Goal: Task Accomplishment & Management: Manage account settings

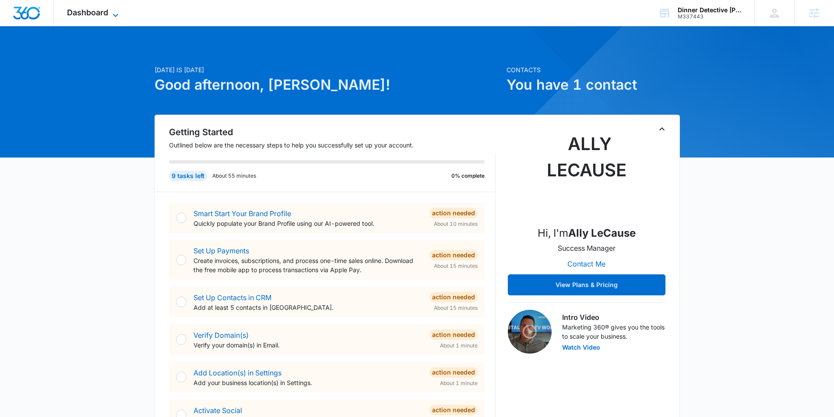
click at [118, 13] on icon at bounding box center [115, 15] width 11 height 11
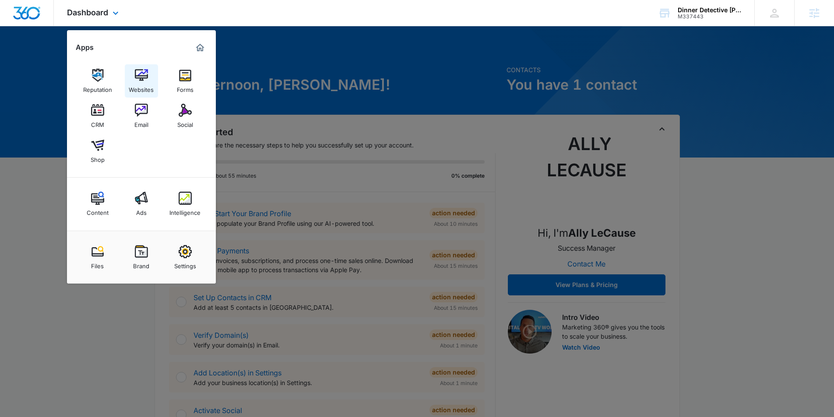
click at [141, 76] on img at bounding box center [141, 75] width 13 height 13
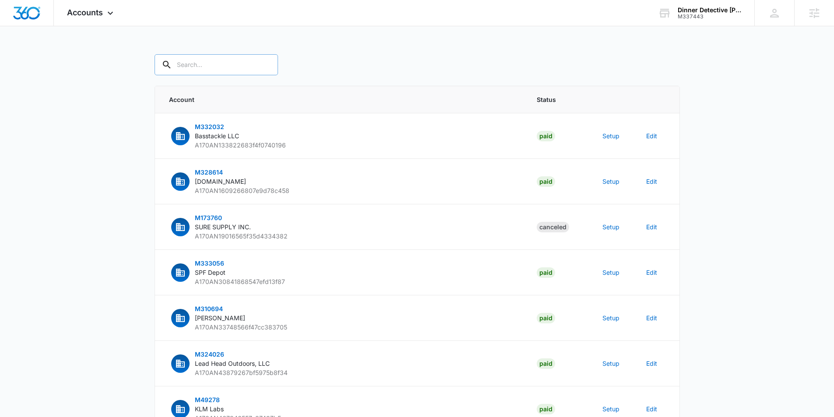
click at [225, 65] on input "text" at bounding box center [216, 64] width 123 height 21
paste input "M337443"
type input "M337443"
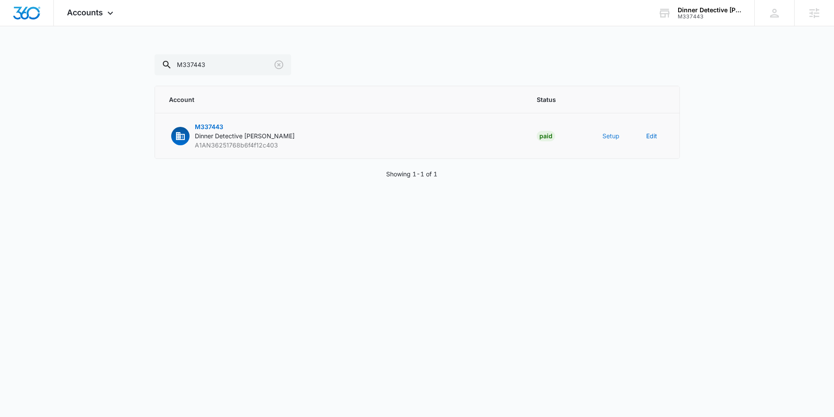
click at [604, 138] on button "Setup" at bounding box center [610, 135] width 17 height 9
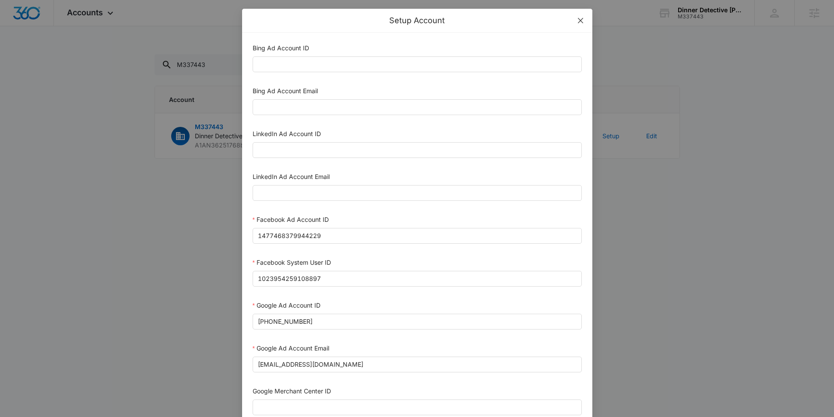
click at [583, 23] on icon "close" at bounding box center [580, 20] width 7 height 7
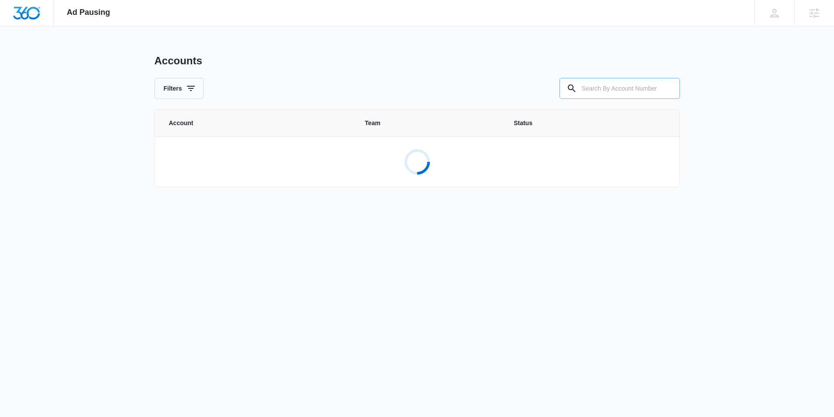
click at [593, 97] on input "text" at bounding box center [619, 88] width 120 height 21
paste input "M337443"
type input "M337443"
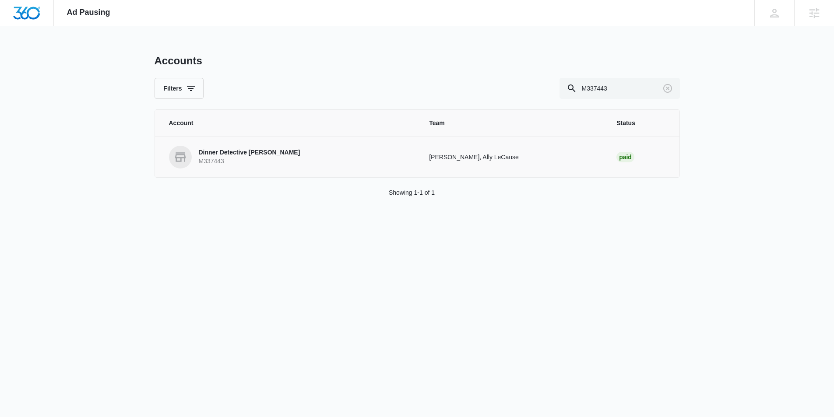
click at [232, 161] on p "M337443" at bounding box center [250, 161] width 102 height 9
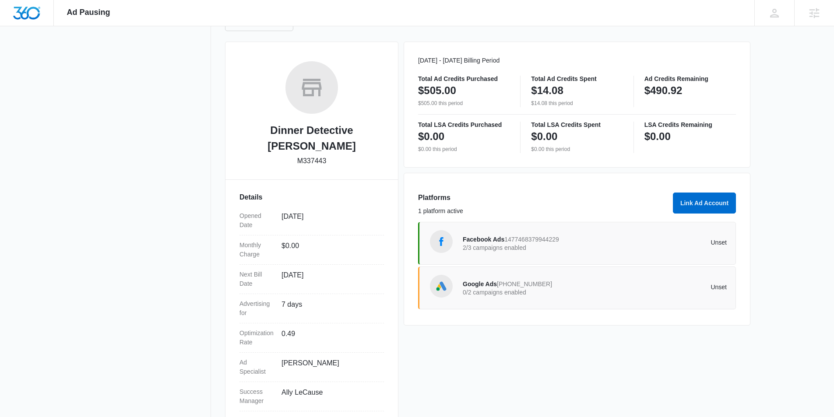
scroll to position [121, 0]
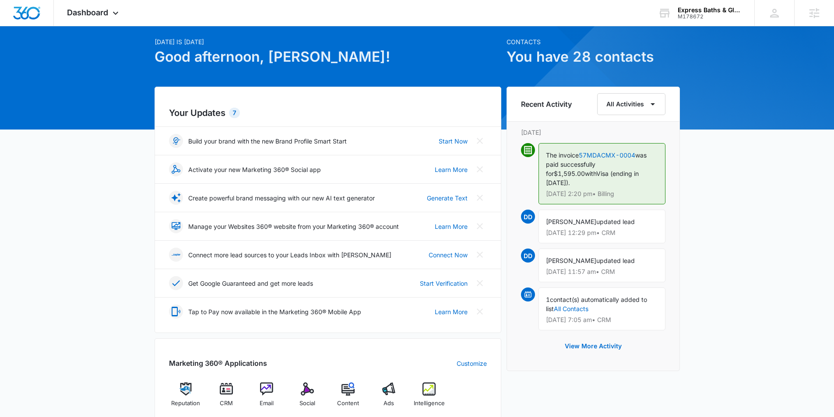
scroll to position [33, 0]
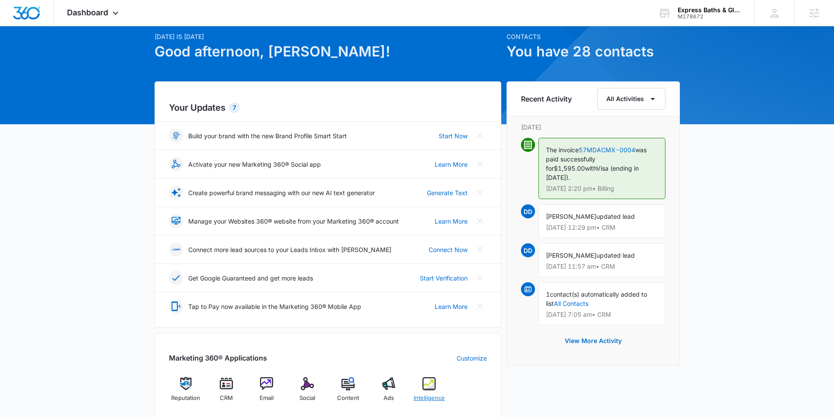
click at [430, 385] on img at bounding box center [428, 383] width 13 height 13
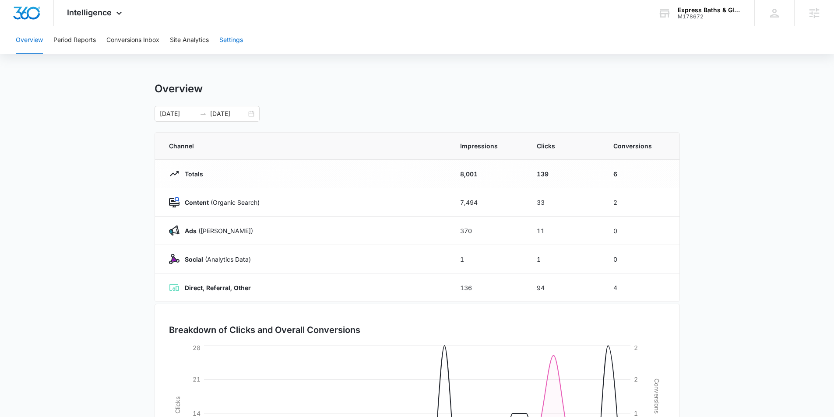
click at [237, 43] on button "Settings" at bounding box center [231, 40] width 24 height 28
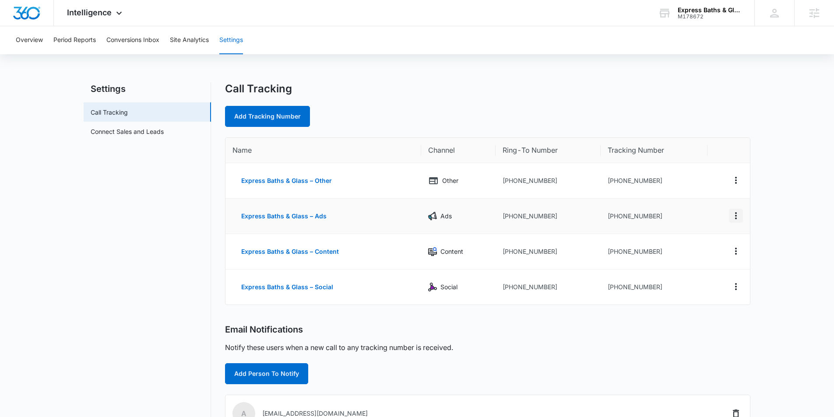
click at [738, 218] on icon "Actions" at bounding box center [736, 216] width 11 height 11
click at [693, 225] on div "Delete" at bounding box center [695, 222] width 18 height 6
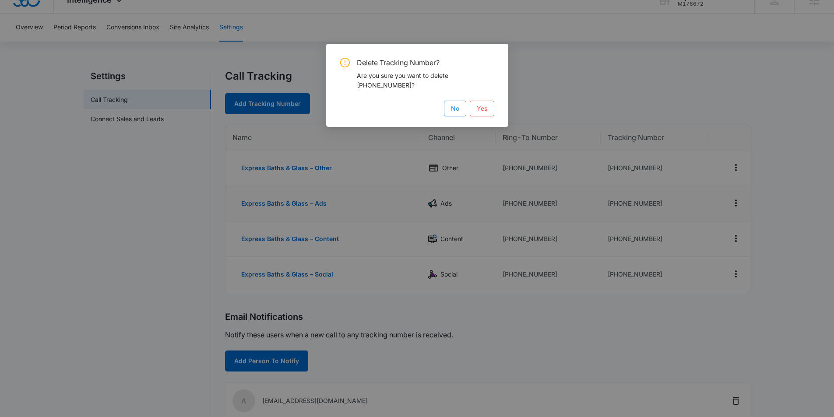
scroll to position [19, 0]
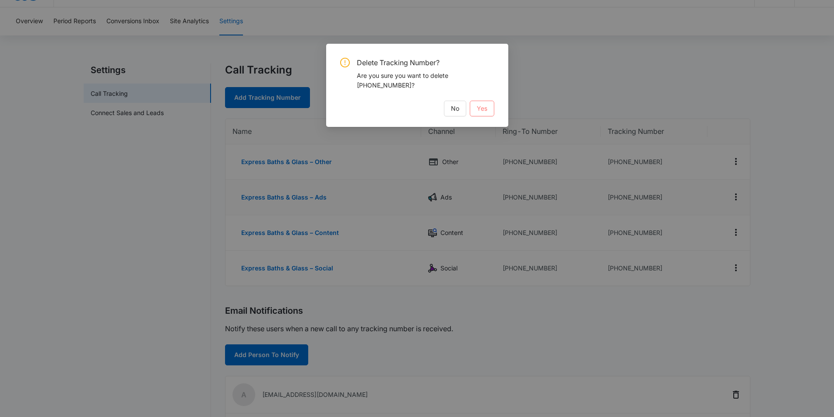
click at [478, 107] on span "Yes" at bounding box center [482, 109] width 11 height 10
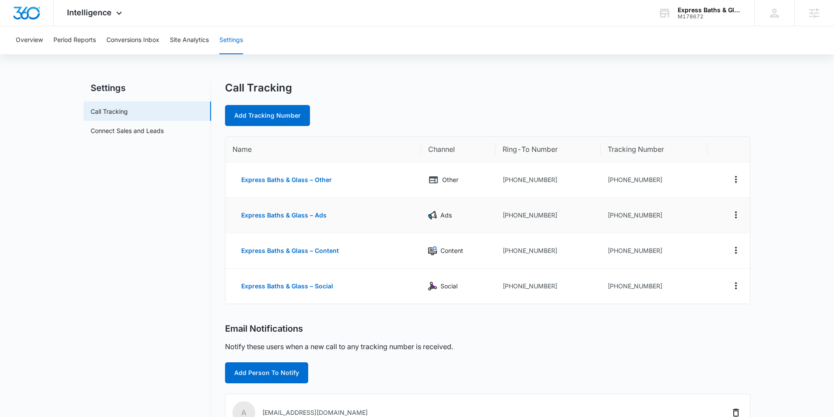
scroll to position [0, 0]
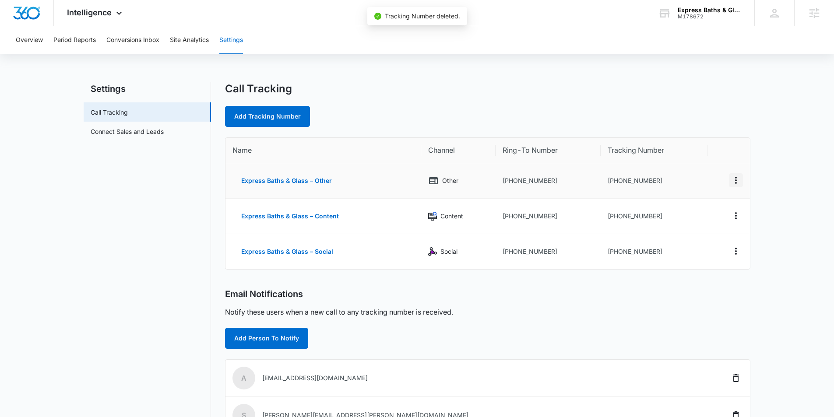
click at [736, 180] on icon "Actions" at bounding box center [736, 180] width 11 height 11
click at [714, 189] on button "Delete" at bounding box center [700, 186] width 50 height 13
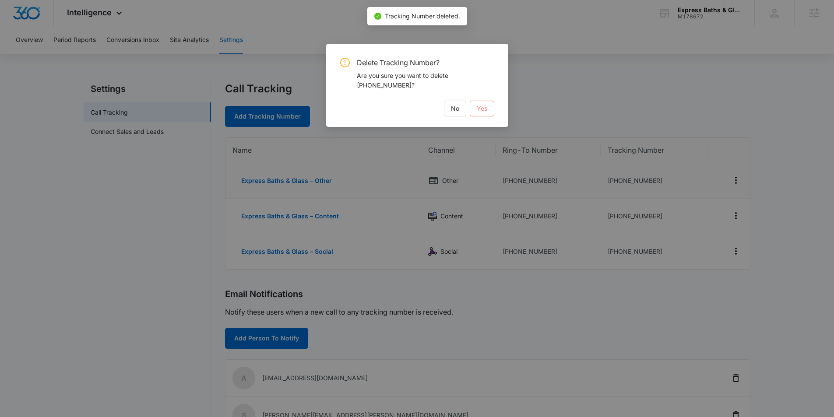
click at [482, 107] on span "Yes" at bounding box center [482, 109] width 11 height 10
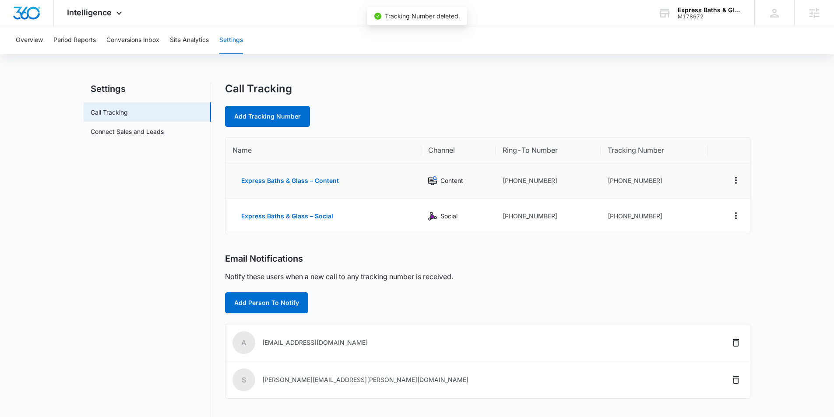
click at [540, 184] on td "+19196614262" at bounding box center [548, 180] width 105 height 35
drag, startPoint x: 552, startPoint y: 182, endPoint x: 526, endPoint y: 180, distance: 25.9
click at [510, 183] on td "+19196614262" at bounding box center [548, 180] width 105 height 35
copy td "9196614262"
click at [275, 112] on link "Add Tracking Number" at bounding box center [267, 116] width 85 height 21
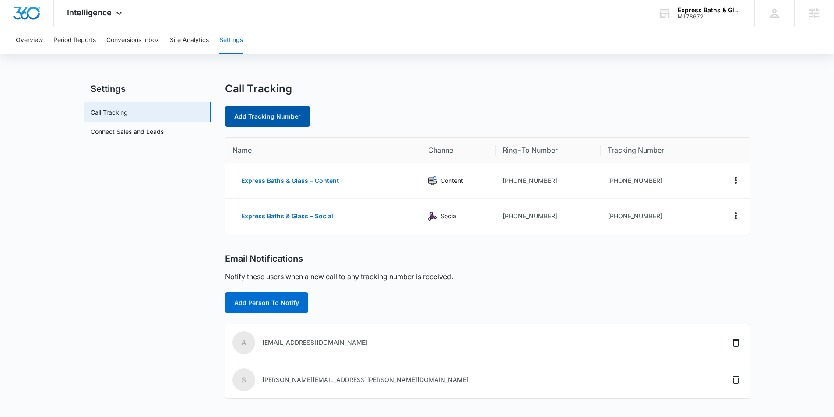
select select "by_area_code"
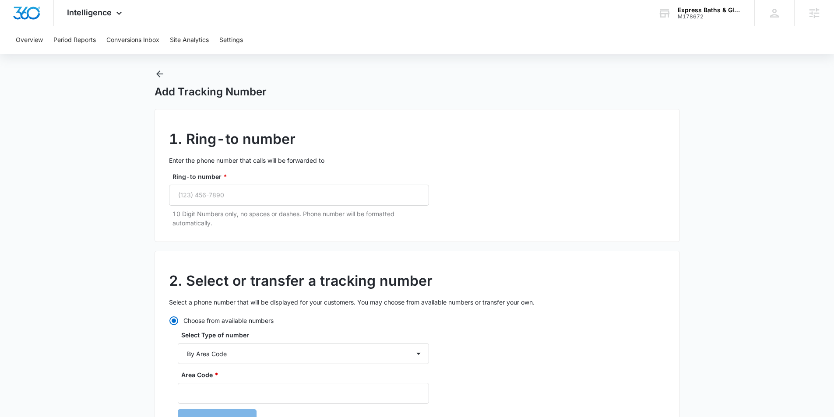
scroll to position [17, 0]
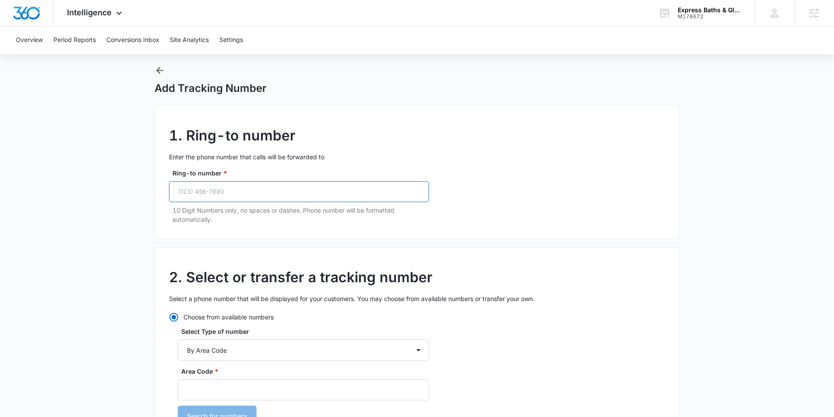
click at [219, 193] on input "Ring-to number *" at bounding box center [299, 191] width 260 height 21
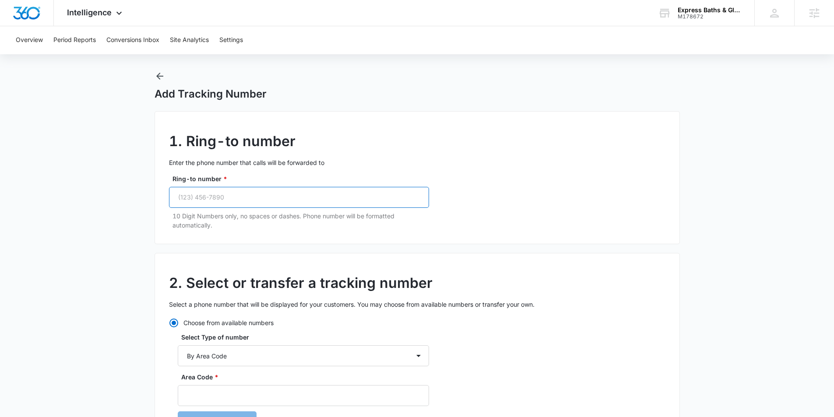
paste input "(919) 661-4262"
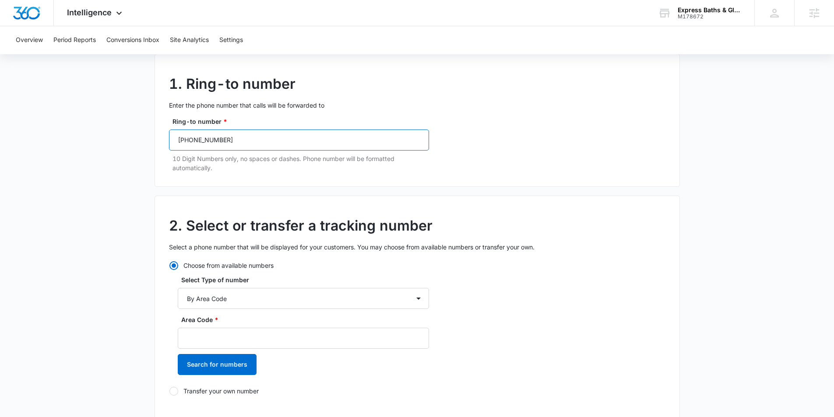
scroll to position [75, 0]
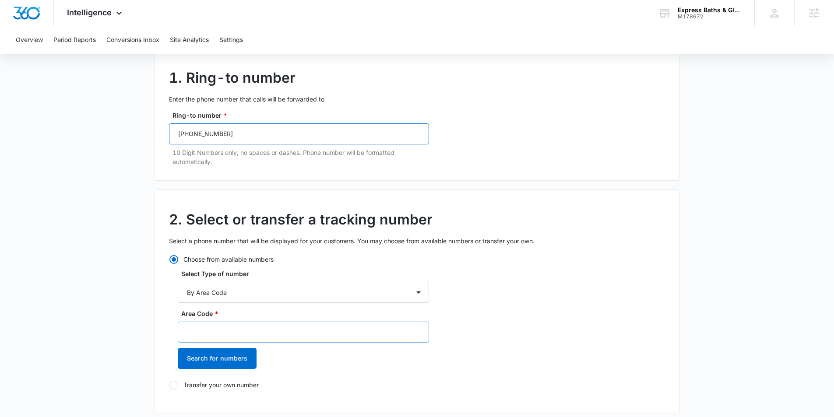
type input "(919) 661-4262"
click at [215, 334] on input "Area Code *" at bounding box center [303, 332] width 251 height 21
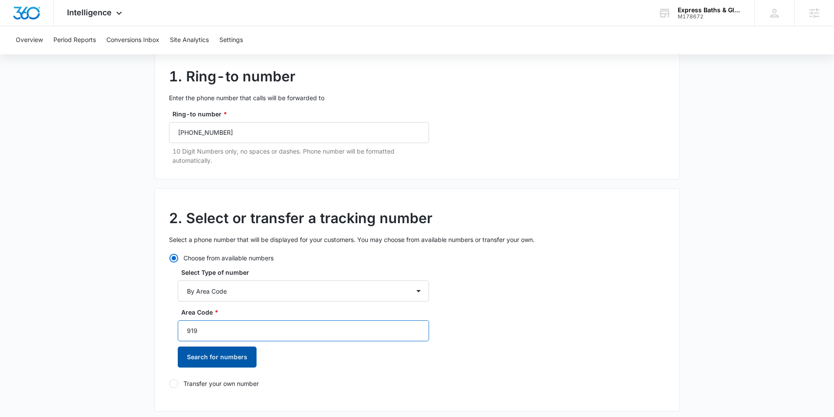
type input "919"
click at [221, 359] on button "Search for numbers" at bounding box center [217, 357] width 79 height 21
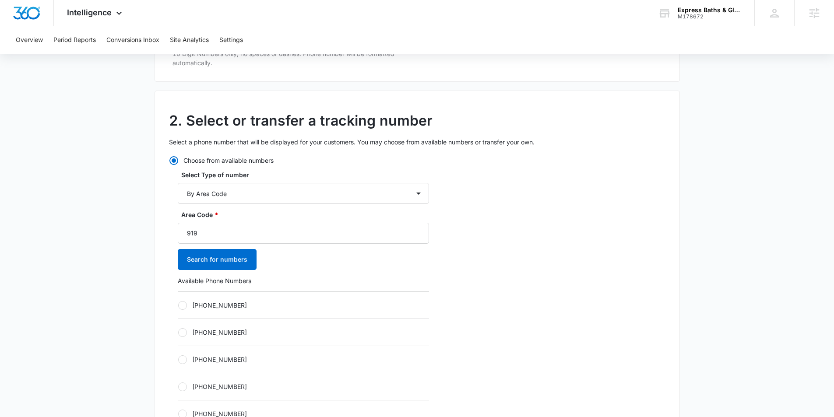
click at [178, 305] on label "+19197257740" at bounding box center [303, 305] width 251 height 9
click at [178, 305] on input "+19197257740" at bounding box center [178, 305] width 0 height 0
radio input "true"
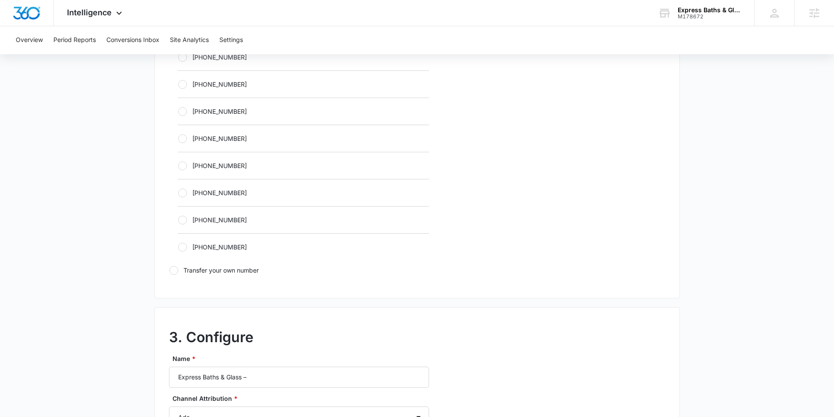
scroll to position [606, 0]
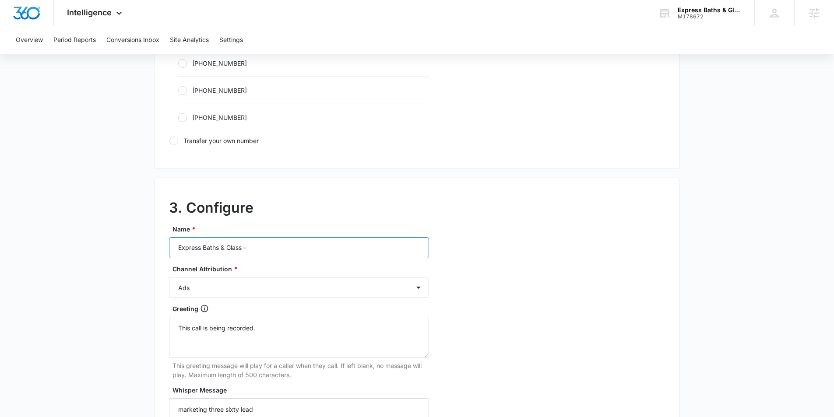
click at [309, 250] on input "Express Baths & Glass –" at bounding box center [299, 247] width 260 height 21
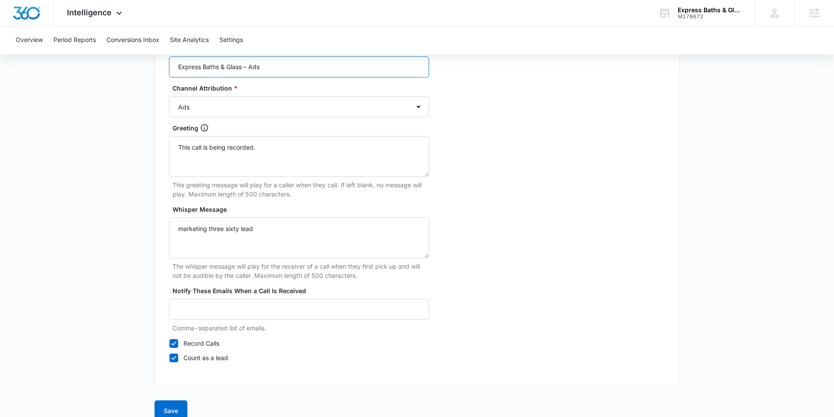
scroll to position [802, 0]
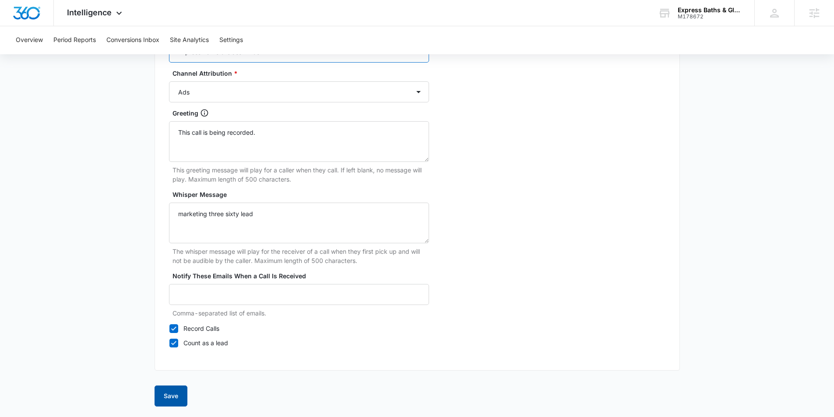
type input "Express Baths & Glass – Ads"
click at [179, 398] on button "Save" at bounding box center [171, 396] width 33 height 21
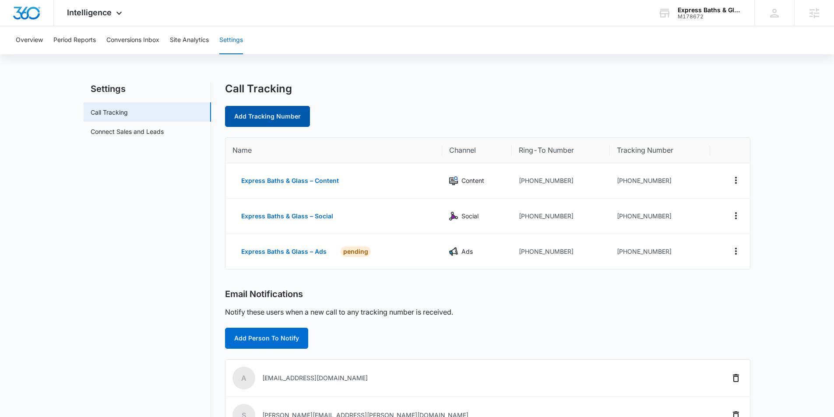
click at [270, 117] on link "Add Tracking Number" at bounding box center [267, 116] width 85 height 21
select select "by_area_code"
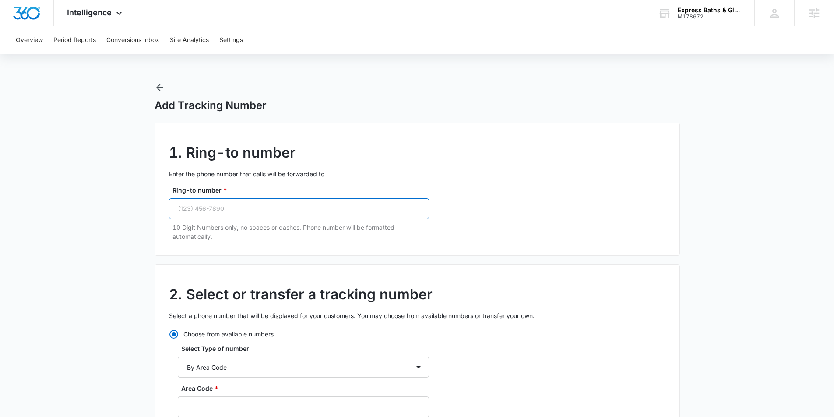
click at [223, 208] on input "Ring-to number *" at bounding box center [299, 208] width 260 height 21
paste input "(919) 661-4262"
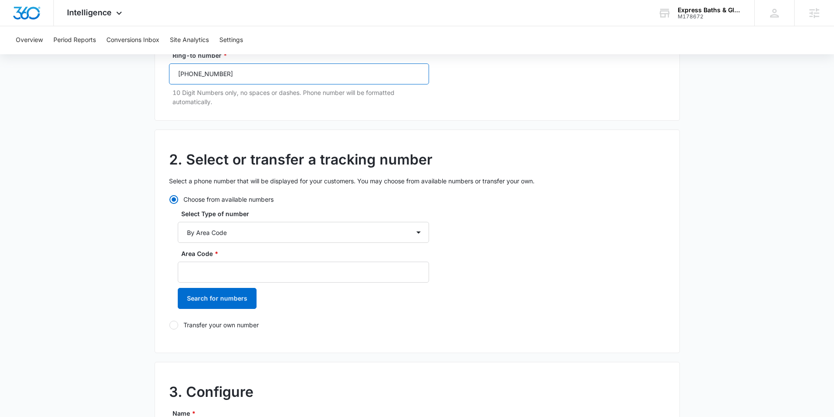
scroll to position [176, 0]
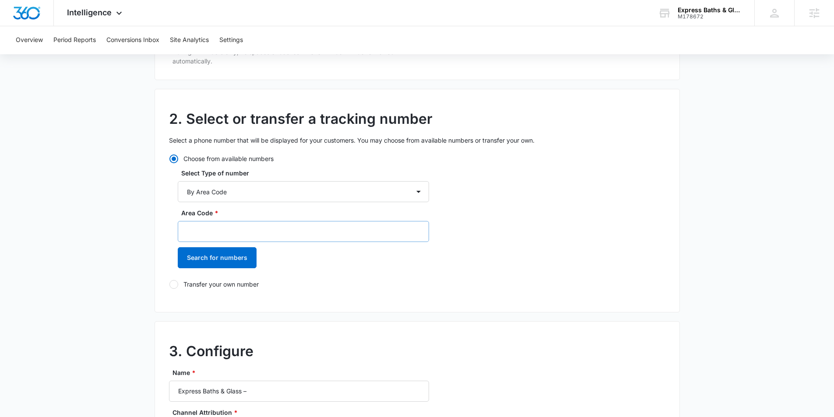
type input "(919) 661-4262"
click at [218, 233] on input "Area Code *" at bounding box center [303, 231] width 251 height 21
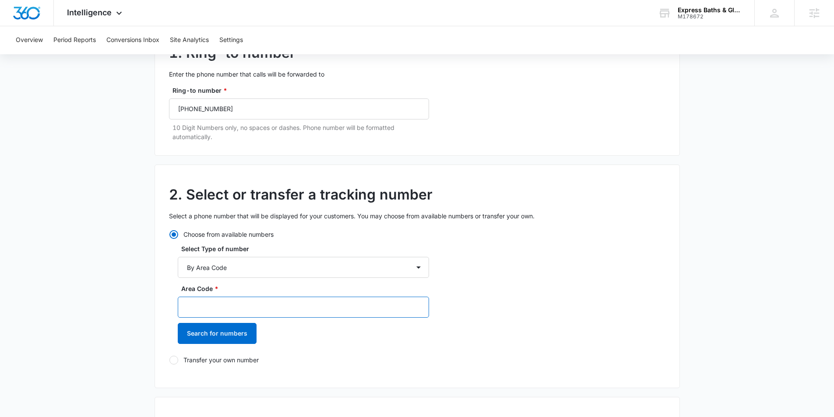
scroll to position [103, 0]
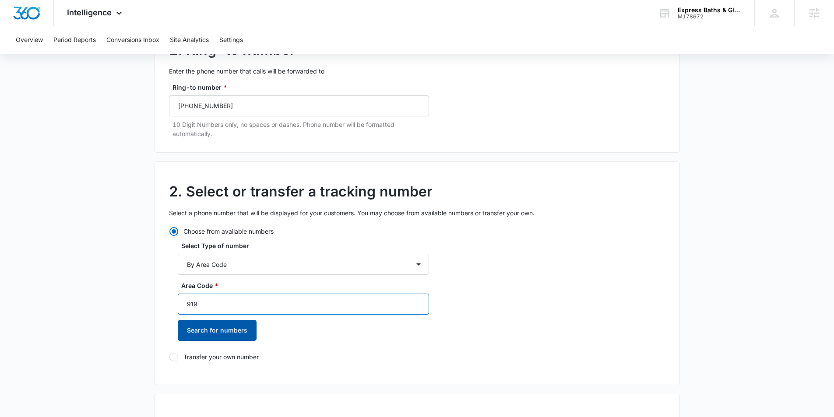
type input "919"
click at [230, 320] on button "Search for numbers" at bounding box center [217, 330] width 79 height 21
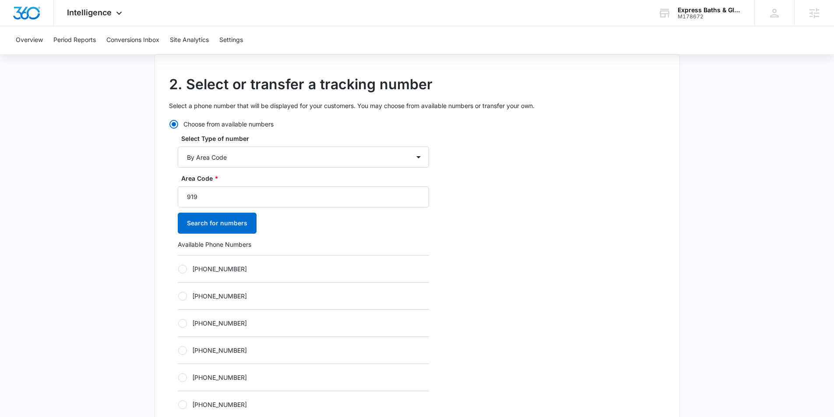
scroll to position [214, 0]
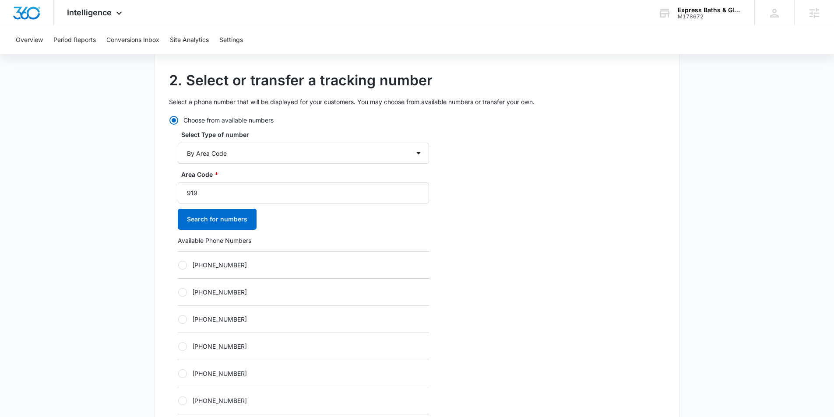
click at [180, 265] on div at bounding box center [182, 265] width 9 height 9
click at [178, 265] on input "+19197257741" at bounding box center [178, 265] width 0 height 0
radio input "true"
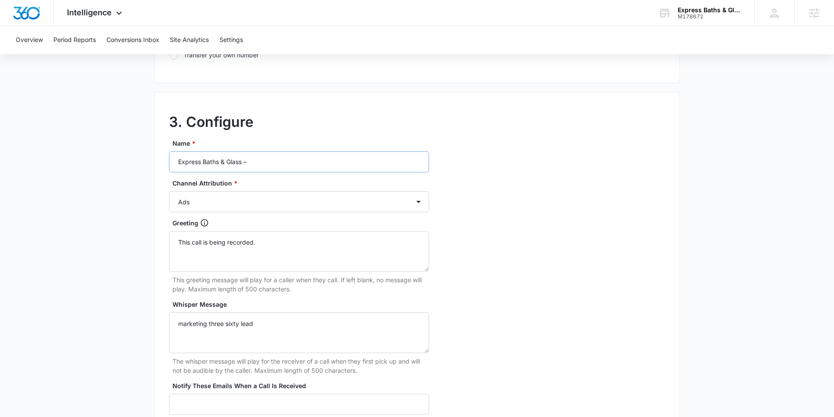
scroll to position [689, 0]
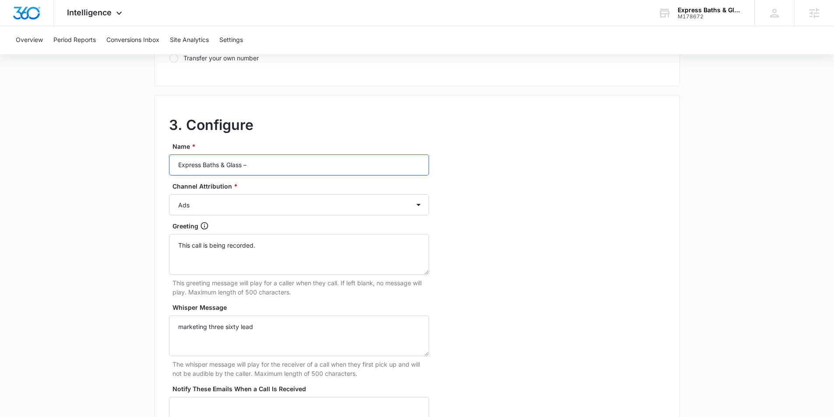
click at [282, 167] on input "Express Baths & Glass –" at bounding box center [299, 165] width 260 height 21
type input "Express Baths & Glass – Other"
click at [275, 205] on select "Ads Local Service Ads Content Social Other" at bounding box center [299, 204] width 260 height 21
select select "OTHER"
click at [169, 194] on select "Ads Local Service Ads Content Social Other" at bounding box center [299, 204] width 260 height 21
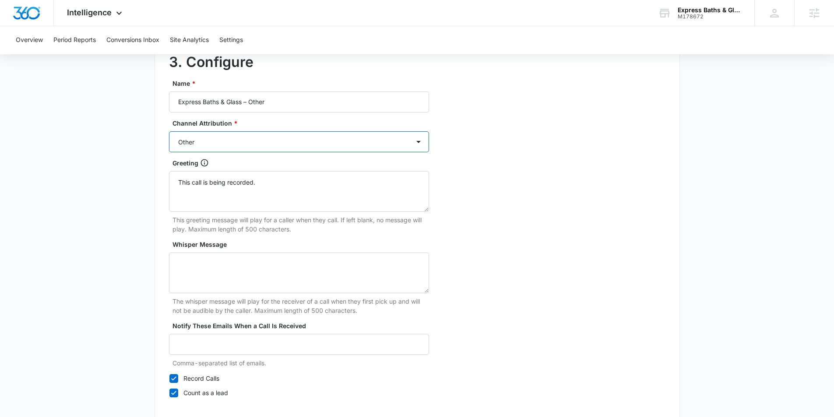
scroll to position [802, 0]
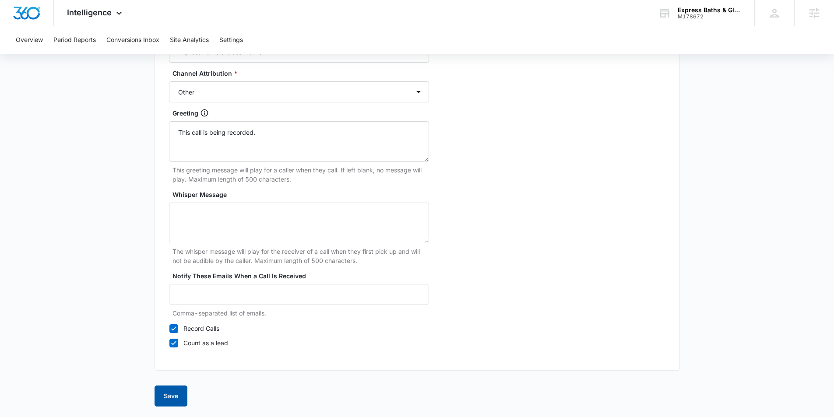
click at [169, 395] on button "Save" at bounding box center [171, 396] width 33 height 21
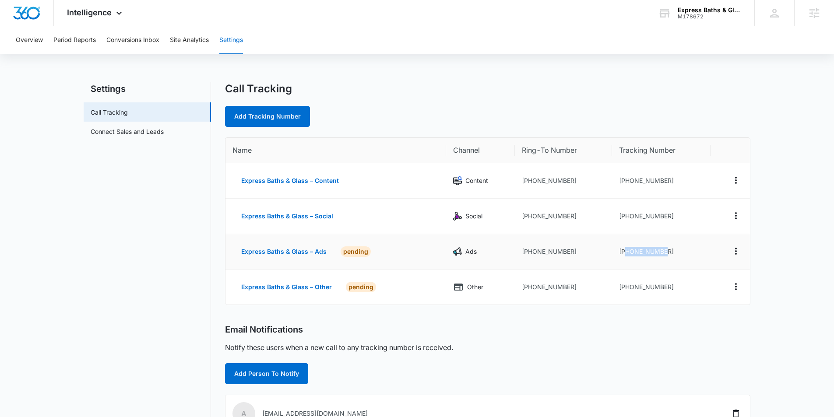
drag, startPoint x: 658, startPoint y: 254, endPoint x: 626, endPoint y: 255, distance: 32.4
click at [626, 255] on td "+19197257740" at bounding box center [661, 251] width 99 height 35
copy td "9197257740"
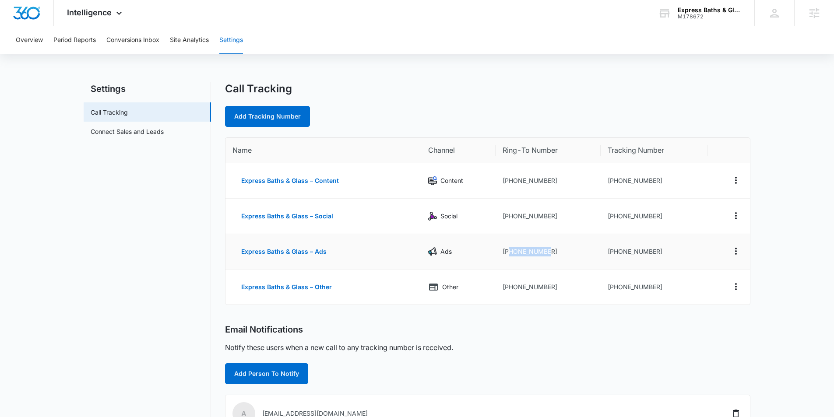
drag, startPoint x: 556, startPoint y: 255, endPoint x: 508, endPoint y: 255, distance: 47.7
click at [508, 256] on td "+19196614262" at bounding box center [548, 251] width 105 height 35
copy td "9196614262"
drag, startPoint x: 663, startPoint y: 252, endPoint x: 612, endPoint y: 252, distance: 50.8
click at [612, 252] on td "+19197257740" at bounding box center [654, 251] width 107 height 35
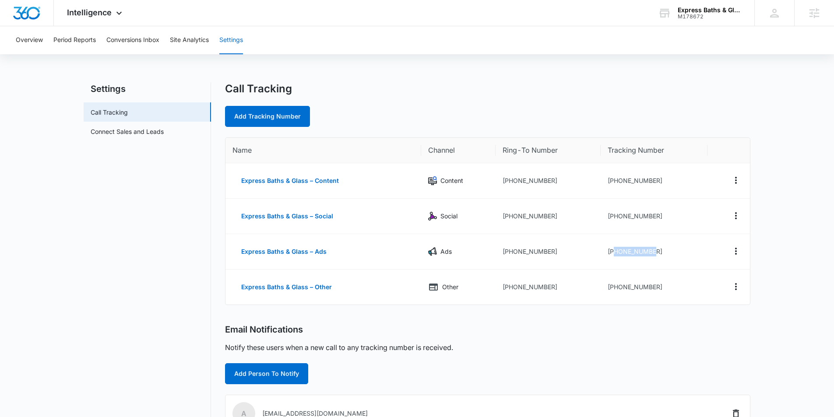
copy td "9197257740"
drag, startPoint x: 662, startPoint y: 289, endPoint x: 613, endPoint y: 288, distance: 49.0
click at [613, 288] on td "+19197257741" at bounding box center [654, 287] width 107 height 35
copy td "9197257741"
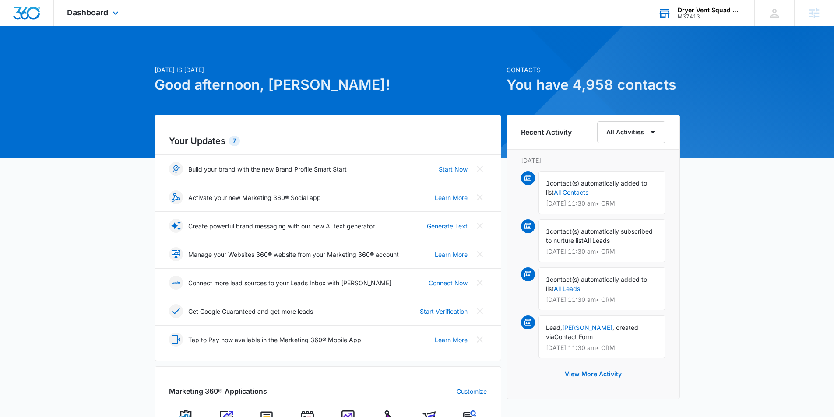
click at [712, 11] on div "Dryer Vent Squad Denver" at bounding box center [710, 10] width 64 height 7
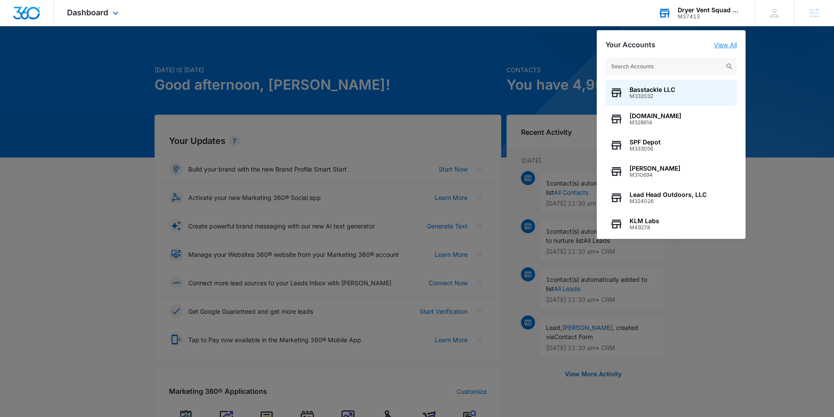
click at [725, 44] on link "View All" at bounding box center [725, 44] width 23 height 7
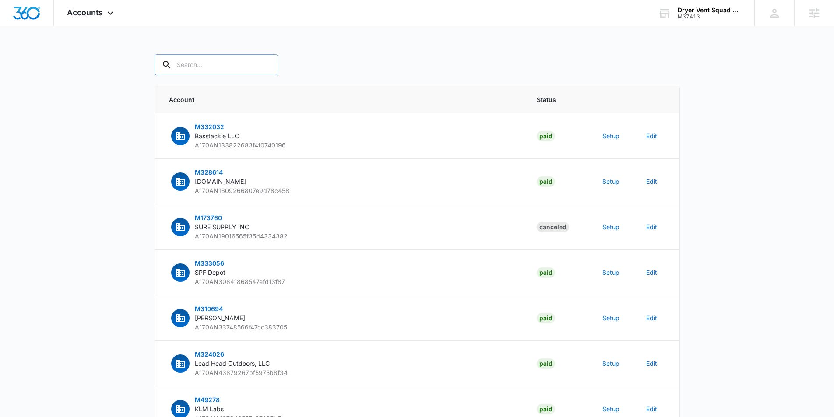
click at [213, 60] on input "text" at bounding box center [216, 64] width 123 height 21
type input "M37413"
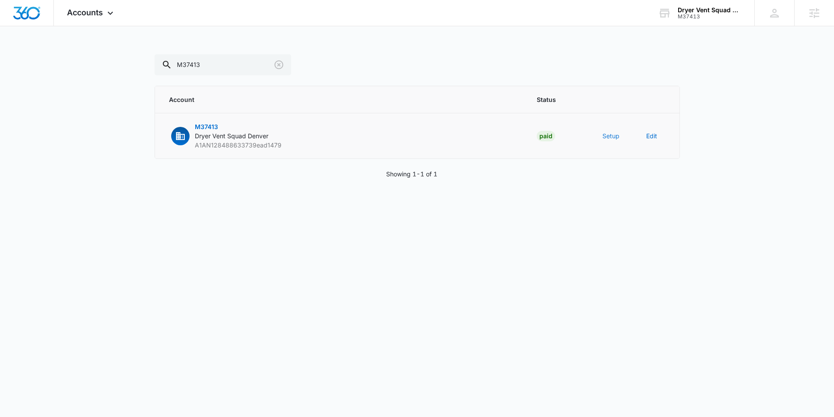
click at [609, 138] on button "Setup" at bounding box center [610, 135] width 17 height 9
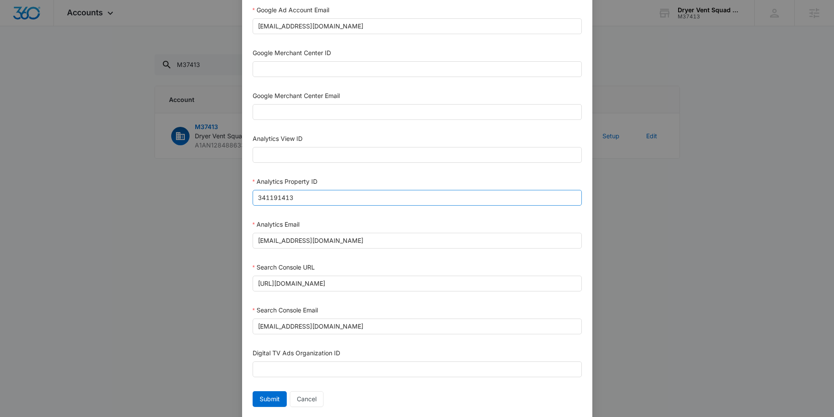
scroll to position [363, 0]
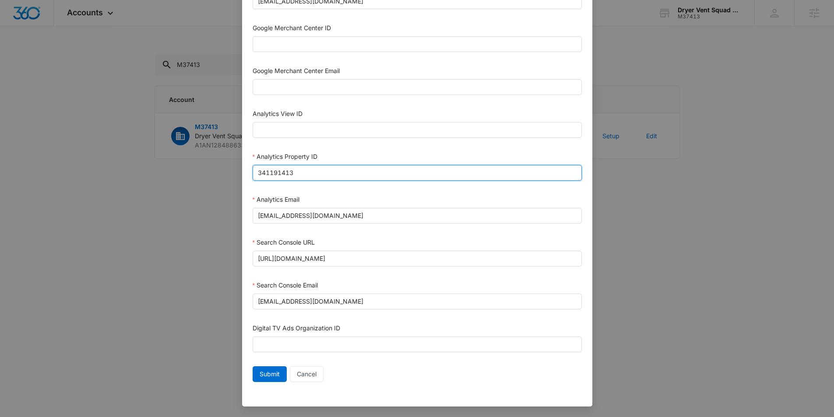
drag, startPoint x: 309, startPoint y: 172, endPoint x: 262, endPoint y: 169, distance: 46.5
click at [243, 169] on div "Bing Ad Account ID Bing Ad Account Email LinkedIn Ad Account ID LinkedIn Ad Acc…" at bounding box center [417, 37] width 350 height 737
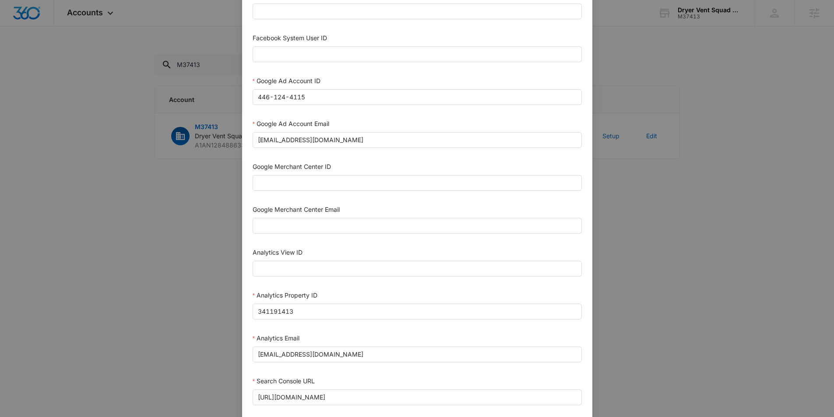
scroll to position [208, 0]
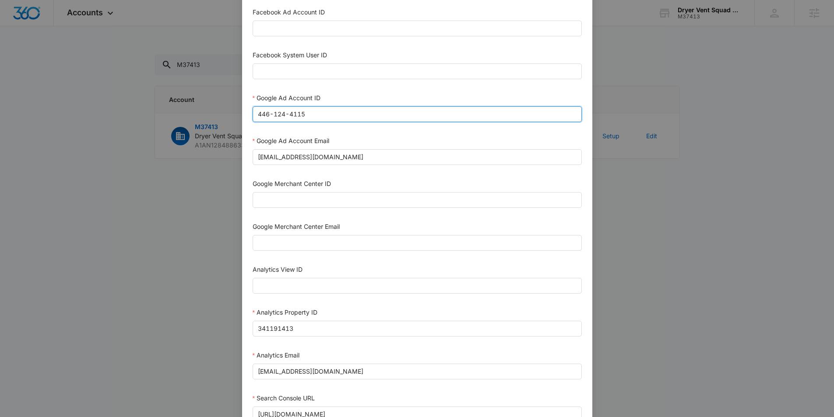
click at [271, 118] on input "446-124-4115" at bounding box center [417, 114] width 329 height 16
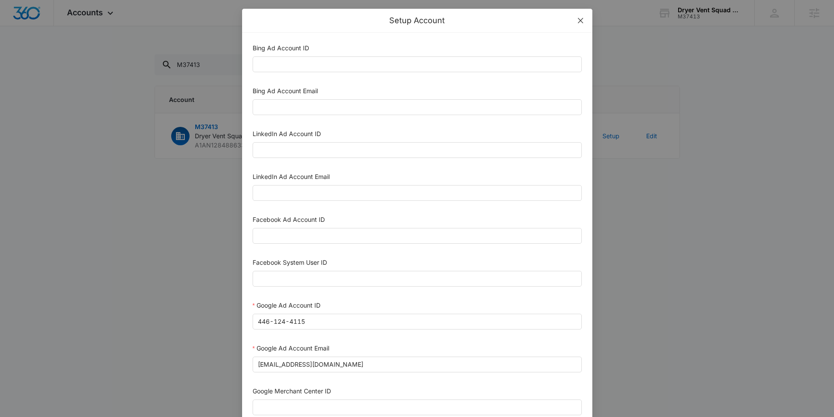
click at [581, 21] on icon "close" at bounding box center [579, 20] width 5 height 5
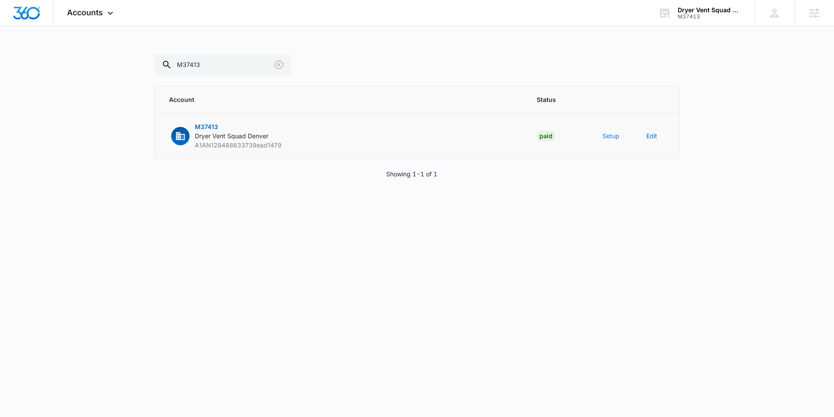
click at [616, 138] on button "Setup" at bounding box center [610, 135] width 17 height 9
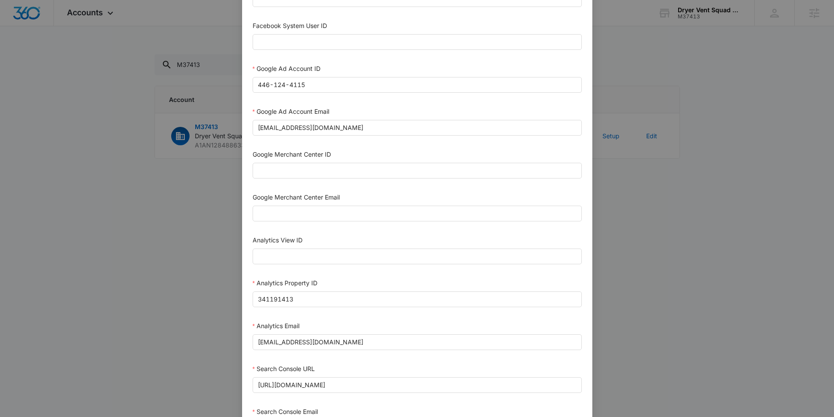
scroll to position [363, 0]
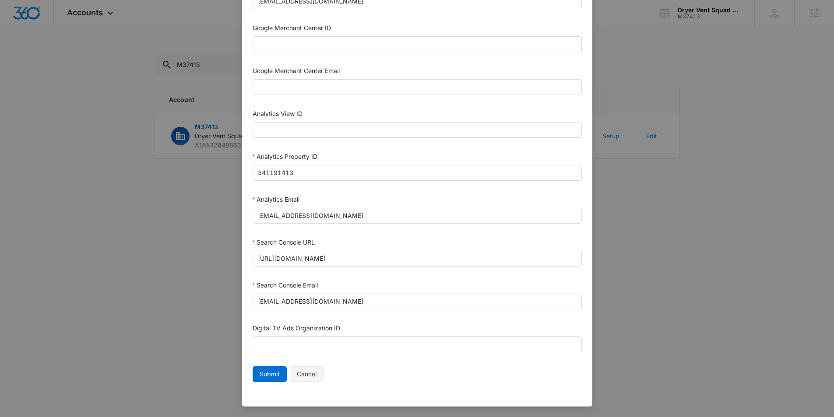
click at [312, 376] on span "Cancel" at bounding box center [307, 374] width 20 height 10
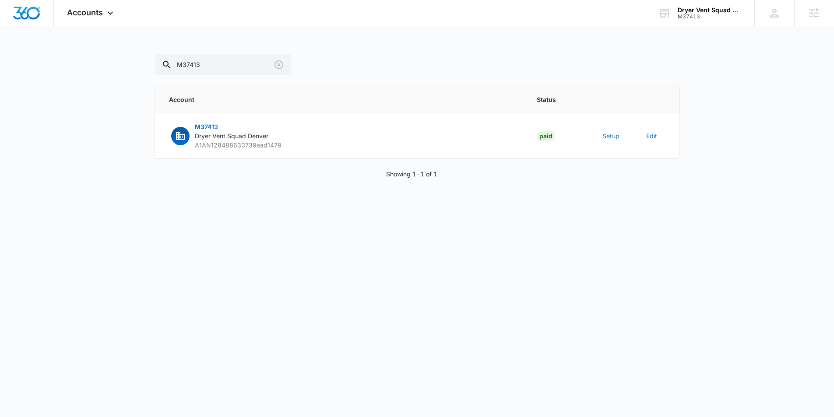
scroll to position [355, 0]
